Goal: Browse casually: Explore the website without a specific task or goal

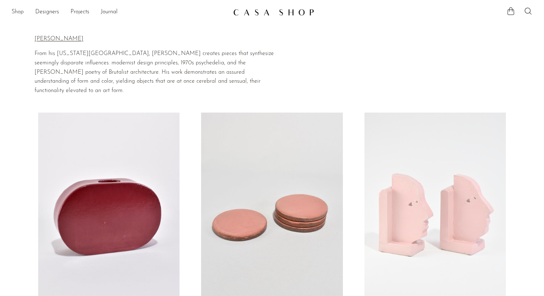
click at [17, 13] on link "Shop" at bounding box center [18, 12] width 12 height 9
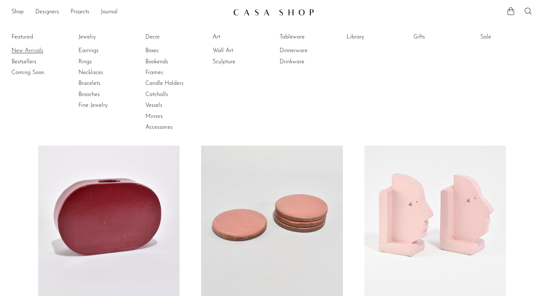
click at [26, 53] on link "New Arrivals" at bounding box center [39, 51] width 54 height 8
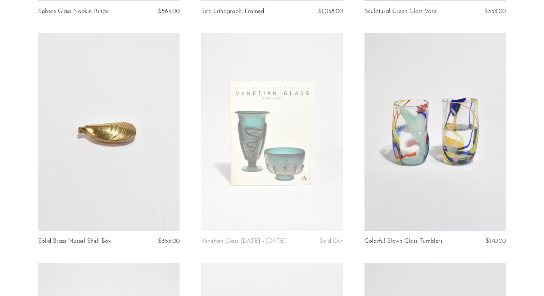
scroll to position [262, 0]
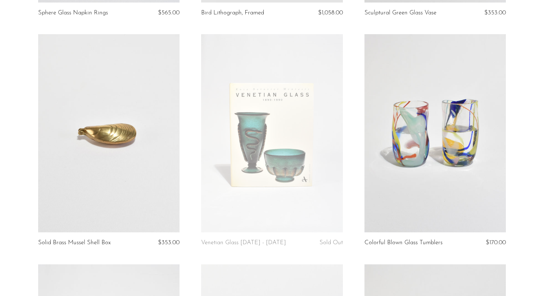
click at [356, 77] on article "Colorful Blown Glass Tumblers $170.00" at bounding box center [435, 149] width 163 height 230
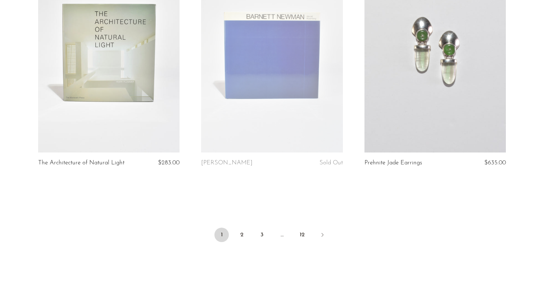
scroll to position [2711, 0]
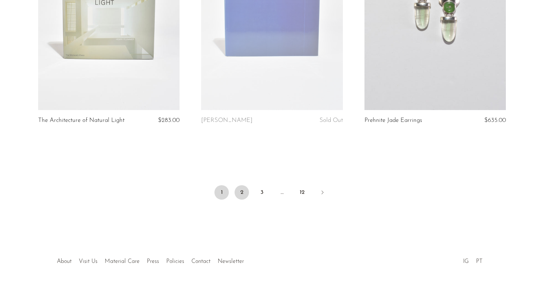
click at [240, 185] on link "2" at bounding box center [242, 192] width 14 height 14
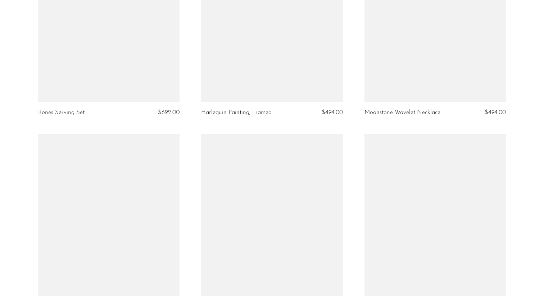
scroll to position [1163, 0]
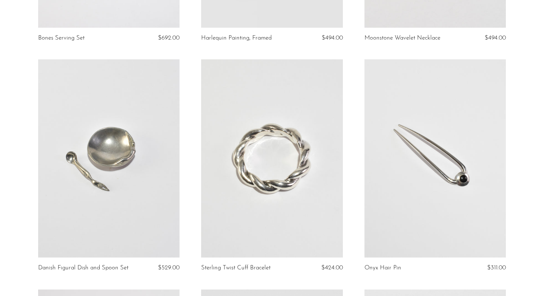
click at [349, 174] on article "Sterling Twist Cuff Bracelet $424.00" at bounding box center [271, 174] width 163 height 230
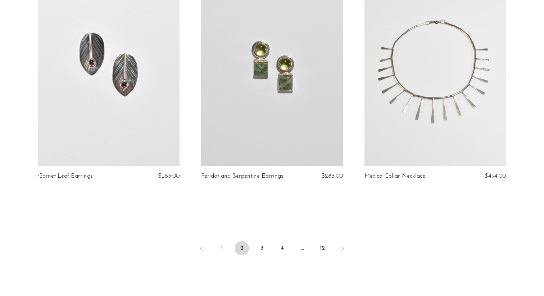
scroll to position [2647, 0]
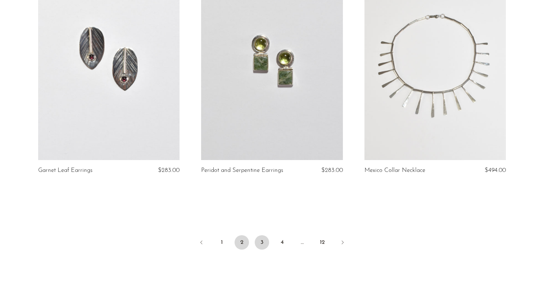
click at [267, 237] on link "3" at bounding box center [262, 242] width 14 height 14
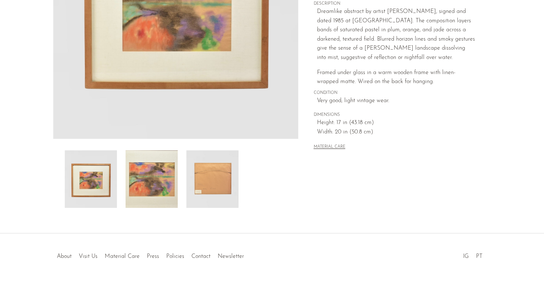
scroll to position [172, 0]
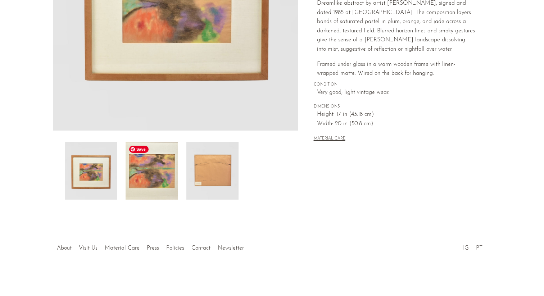
click at [149, 191] on img at bounding box center [152, 171] width 52 height 58
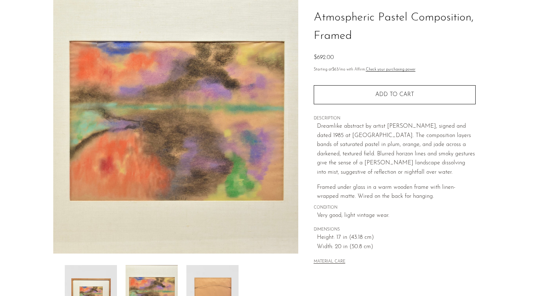
scroll to position [58, 0]
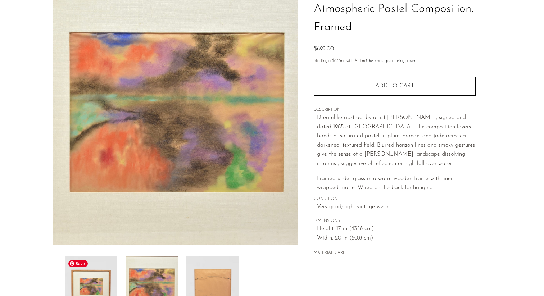
click at [99, 276] on img at bounding box center [91, 285] width 52 height 58
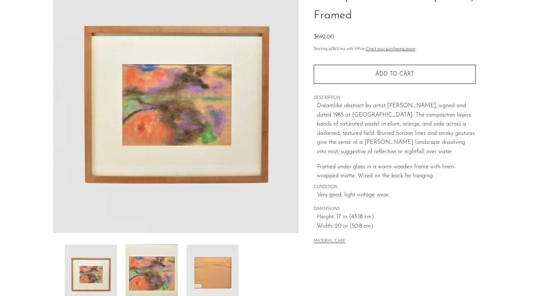
scroll to position [74, 0]
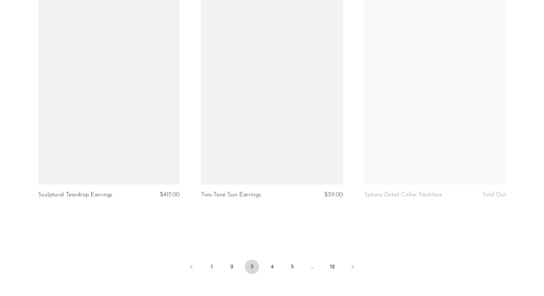
scroll to position [2659, 0]
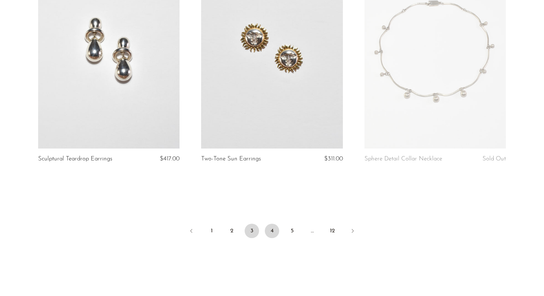
click at [273, 230] on link "4" at bounding box center [272, 231] width 14 height 14
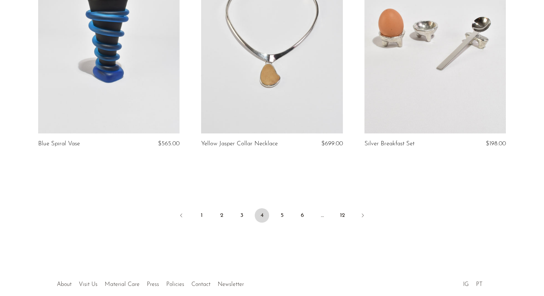
scroll to position [2704, 0]
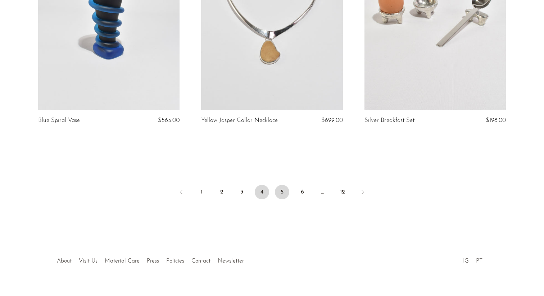
click at [280, 185] on link "5" at bounding box center [282, 192] width 14 height 14
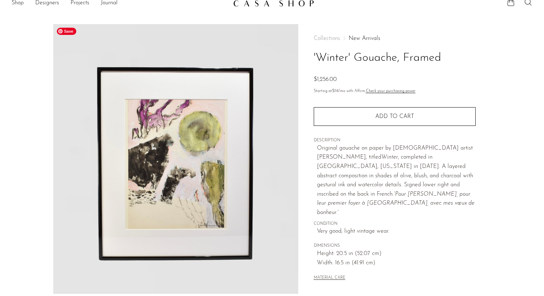
scroll to position [10, 0]
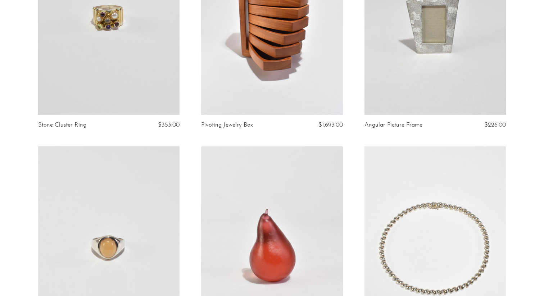
scroll to position [247, 0]
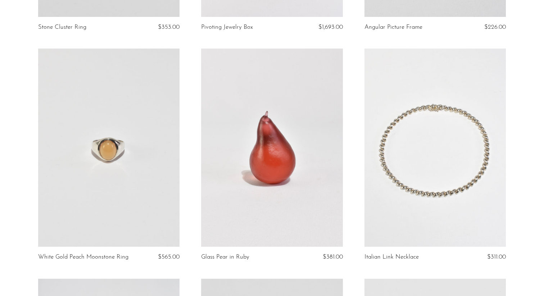
click at [347, 93] on article "Glass Pear in Ruby $381.00" at bounding box center [271, 164] width 163 height 230
click at [357, 127] on article "Italian Link Necklace $311.00" at bounding box center [435, 164] width 163 height 230
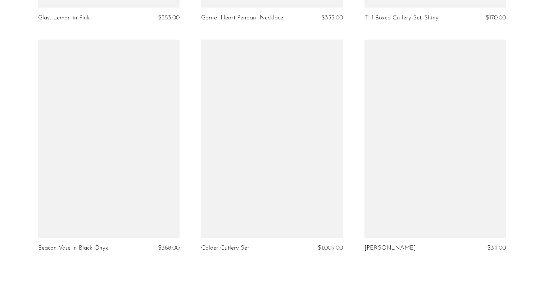
scroll to position [2668, 0]
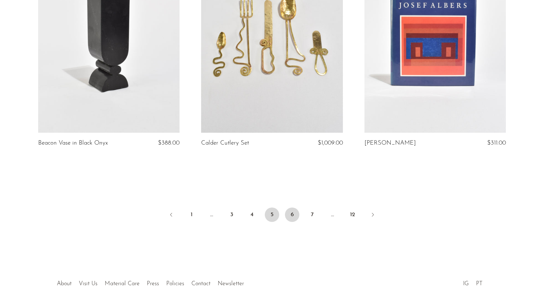
click at [289, 219] on link "6" at bounding box center [292, 215] width 14 height 14
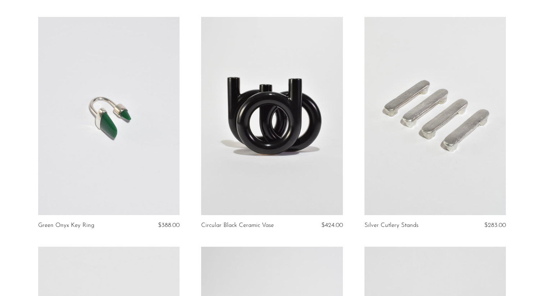
scroll to position [53, 0]
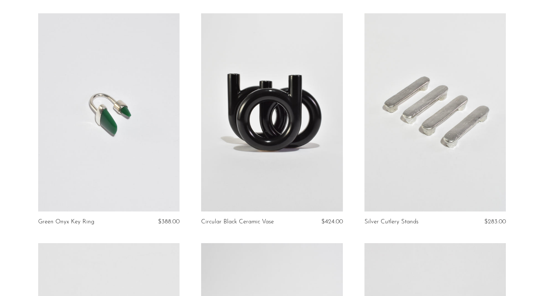
click at [359, 182] on article "Silver Cutlery Stands $283.00" at bounding box center [435, 128] width 163 height 230
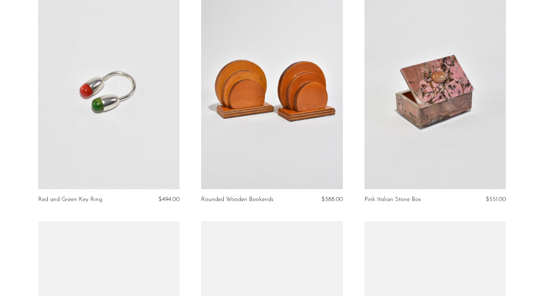
scroll to position [240, 0]
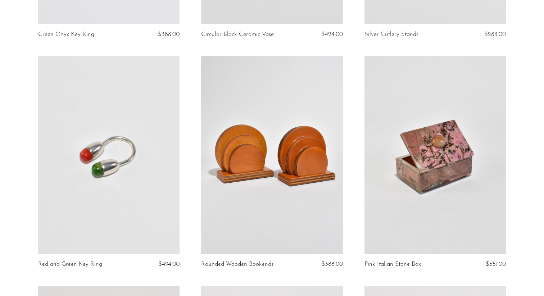
click at [359, 182] on article "Pink Italian Stone Box $551.00" at bounding box center [435, 171] width 163 height 230
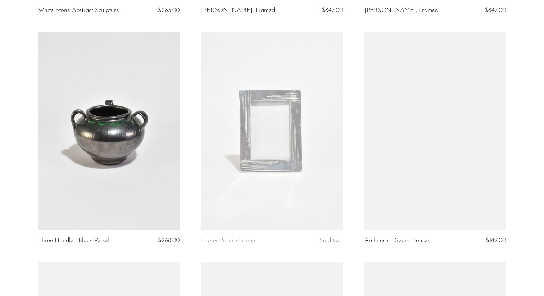
scroll to position [1200, 0]
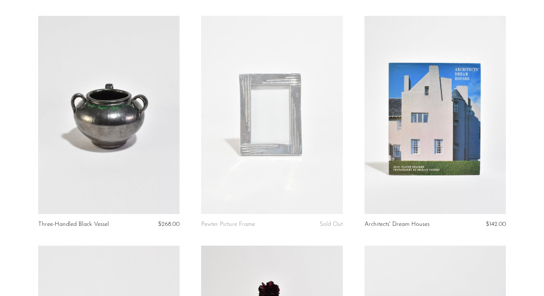
click at [359, 182] on article "Architects' Dream Houses $142.00" at bounding box center [435, 131] width 163 height 230
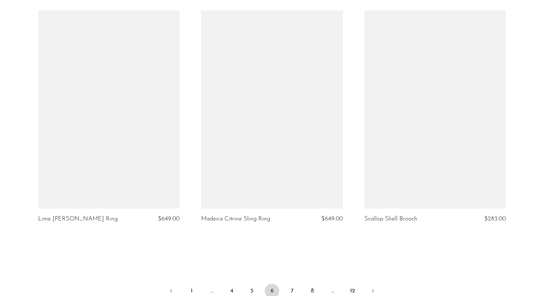
scroll to position [2613, 0]
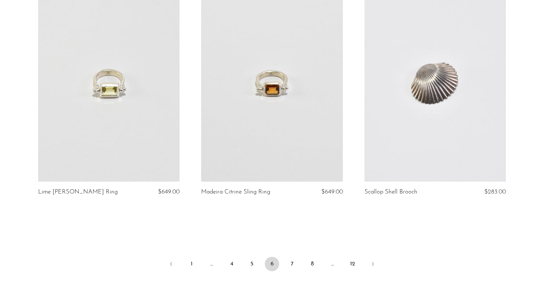
click at [294, 265] on link "7" at bounding box center [292, 264] width 14 height 14
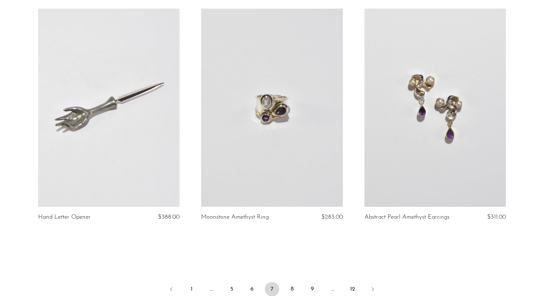
scroll to position [2697, 0]
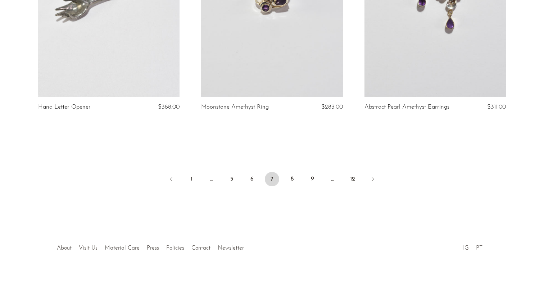
click at [90, 246] on link "Visit Us" at bounding box center [88, 248] width 19 height 6
